Goal: Book appointment/travel/reservation

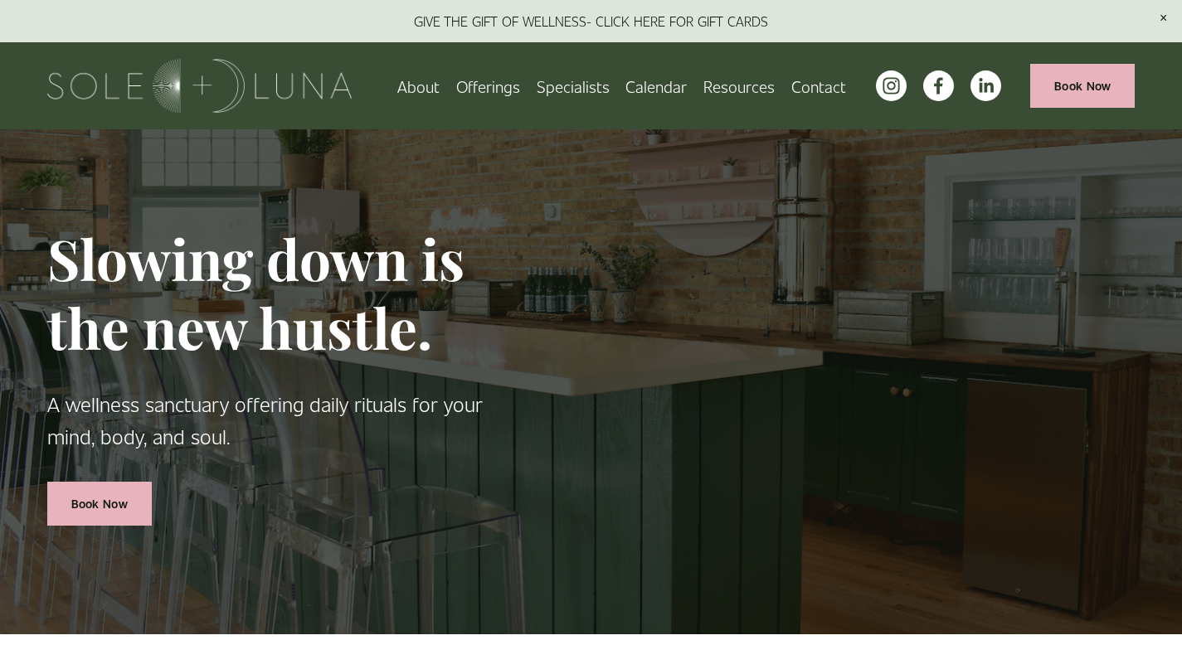
click at [414, 89] on link "About" at bounding box center [418, 85] width 42 height 29
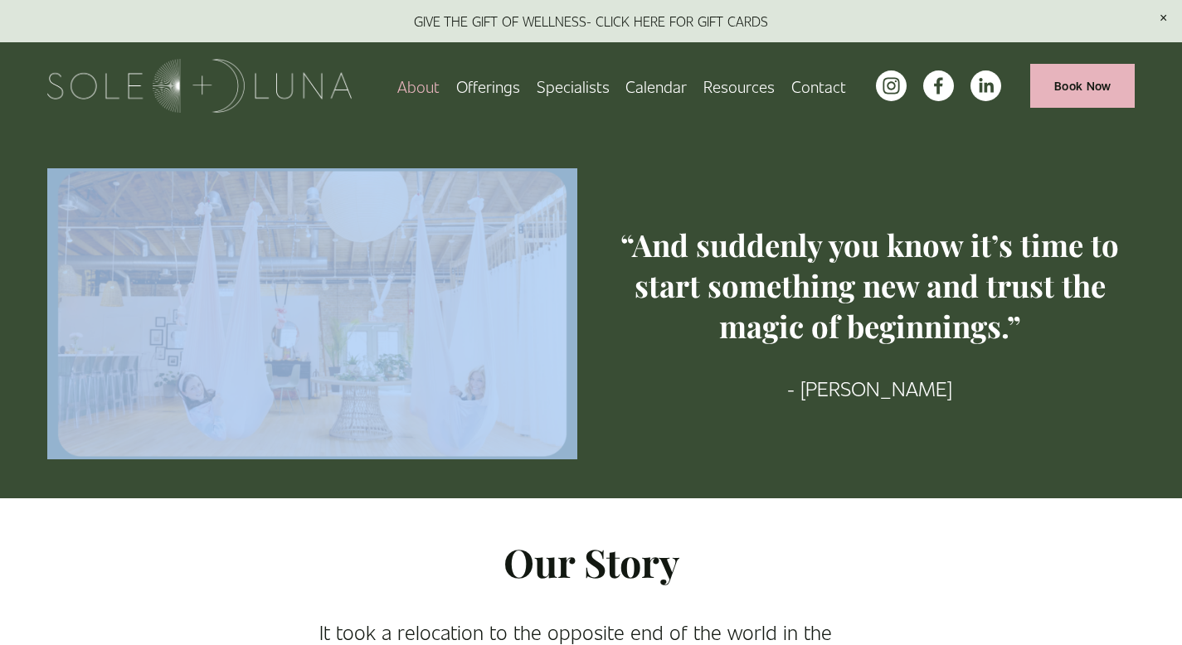
drag, startPoint x: 1181, startPoint y: 119, endPoint x: 1188, endPoint y: 172, distance: 53.6
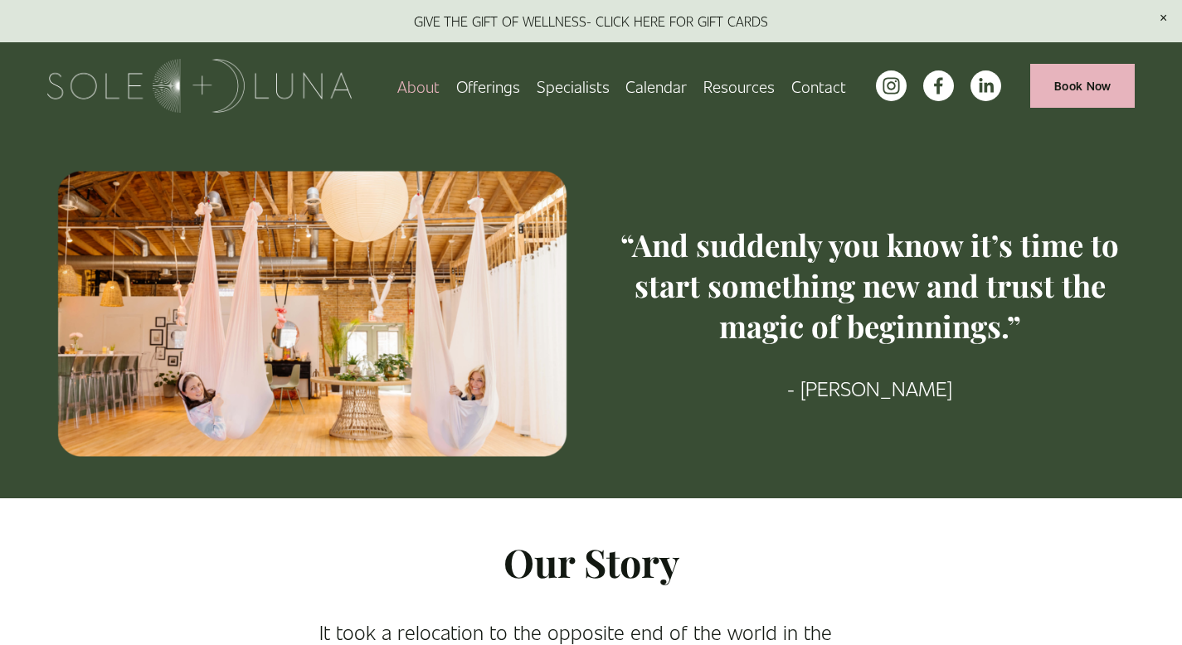
click at [1097, 321] on h3 "“And suddenly you know it’s time to start something new and trust the magic of …" at bounding box center [870, 285] width 530 height 121
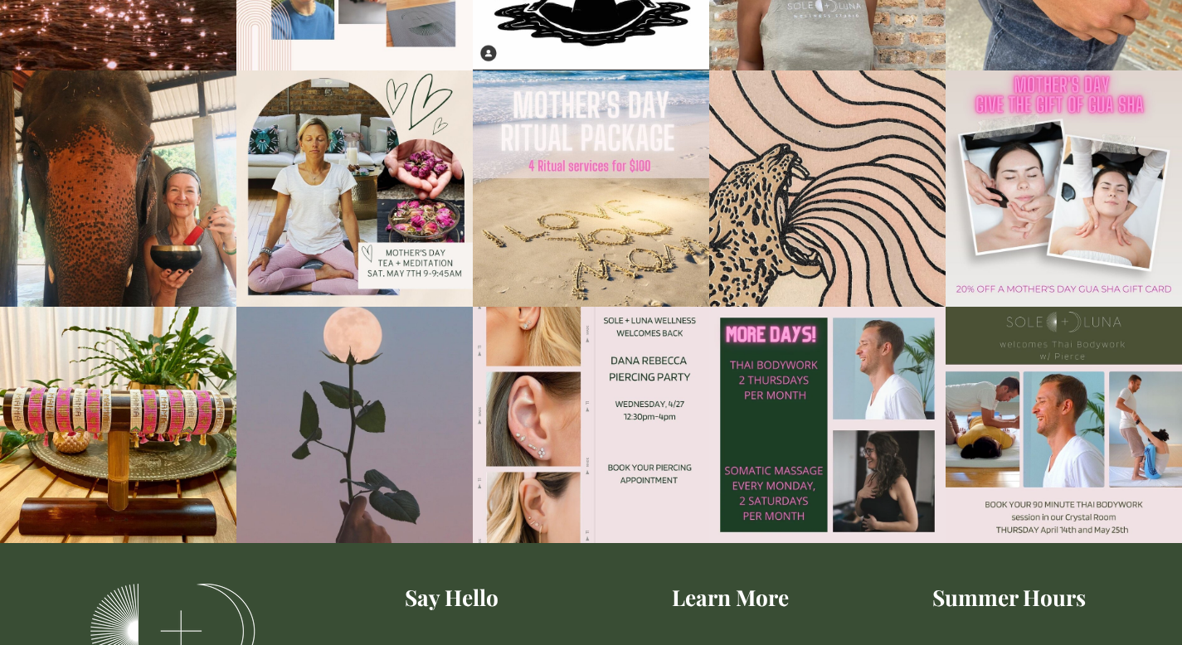
scroll to position [2790, 0]
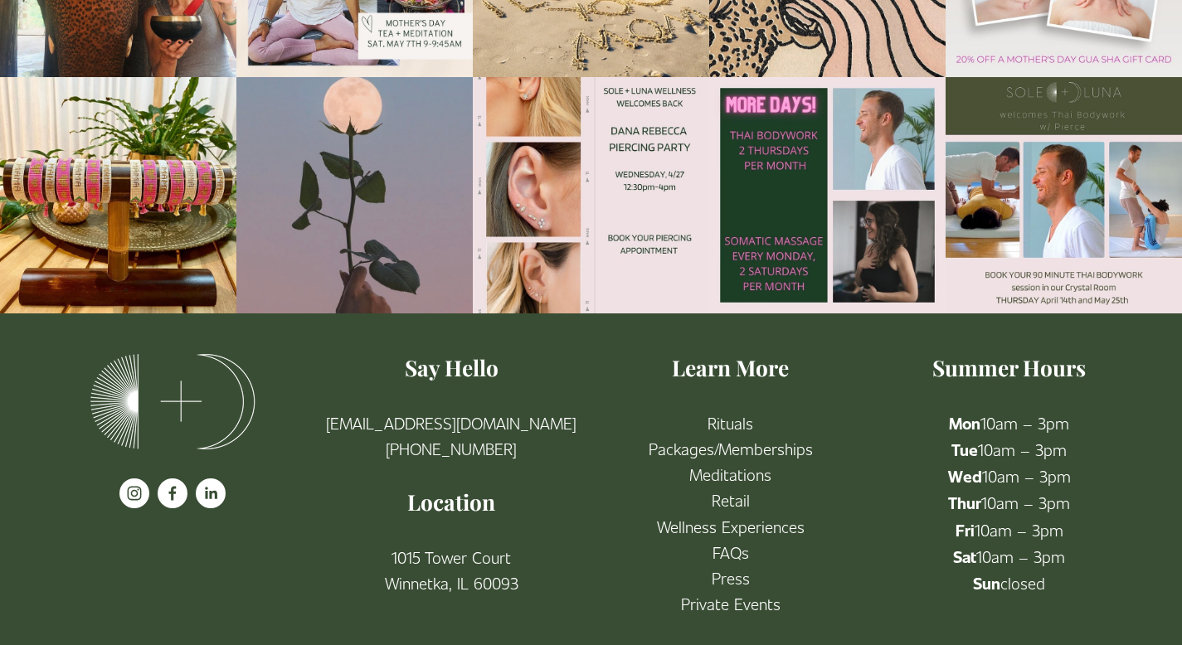
click at [138, 487] on use "instagram-unauth" at bounding box center [135, 494] width 14 height 14
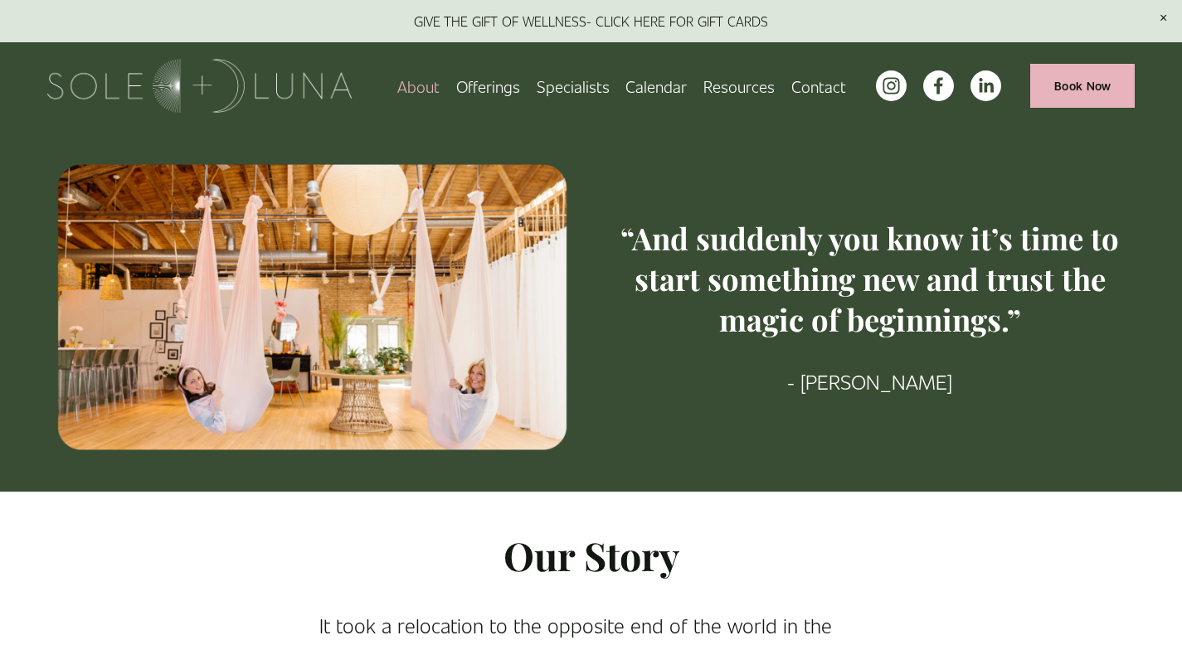
scroll to position [0, 0]
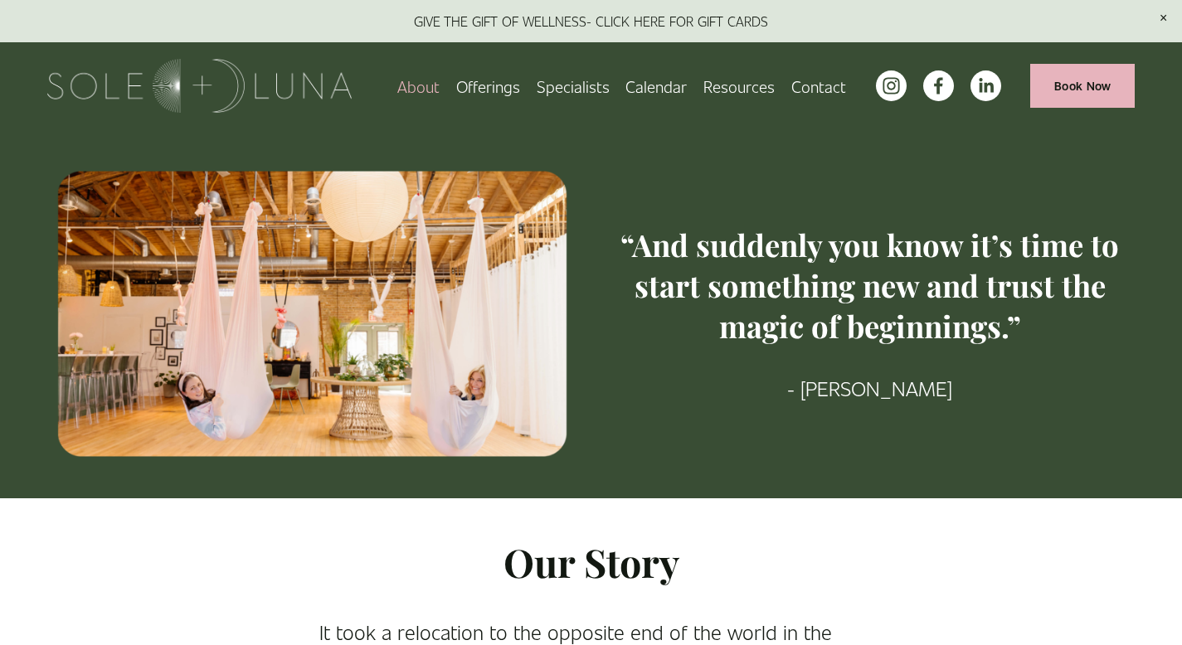
click at [484, 94] on span "Offerings" at bounding box center [488, 86] width 64 height 26
click at [0, 0] on span "Meditations" at bounding box center [0, 0] width 0 height 0
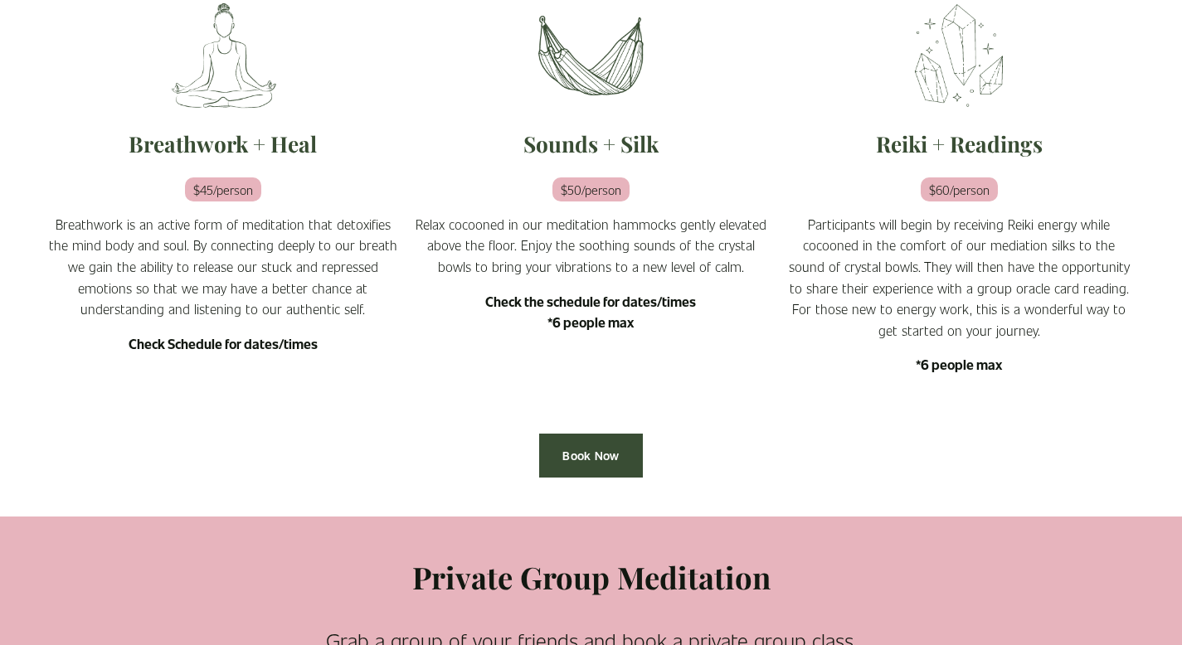
scroll to position [579, 0]
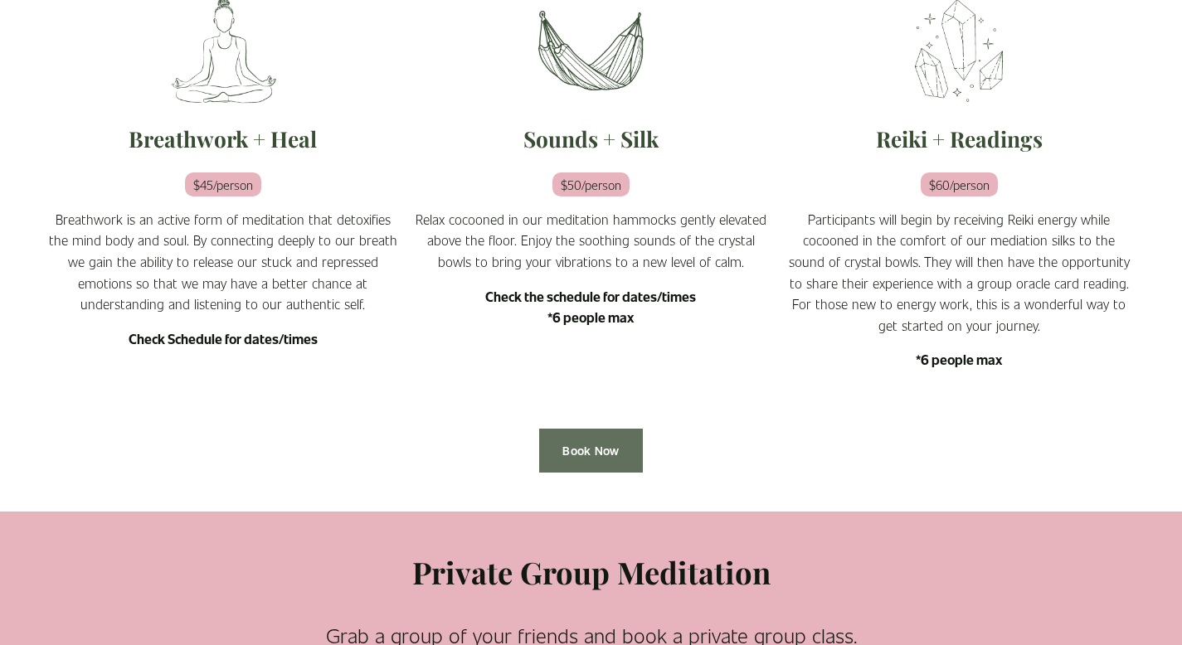
click at [603, 452] on link "Book Now" at bounding box center [591, 451] width 104 height 44
